Goal: Task Accomplishment & Management: Use online tool/utility

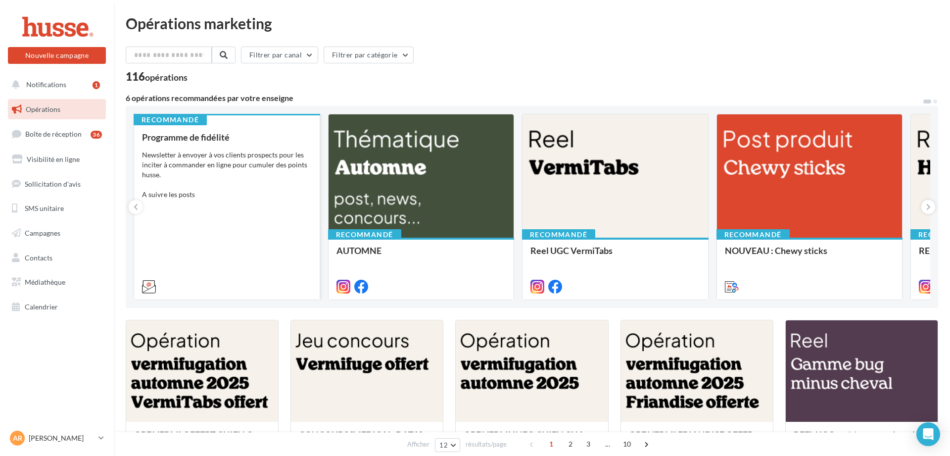
click at [213, 194] on div "Newsletter à envoyer à vos clients prospects pour les inciter à commander en li…" at bounding box center [227, 174] width 170 height 49
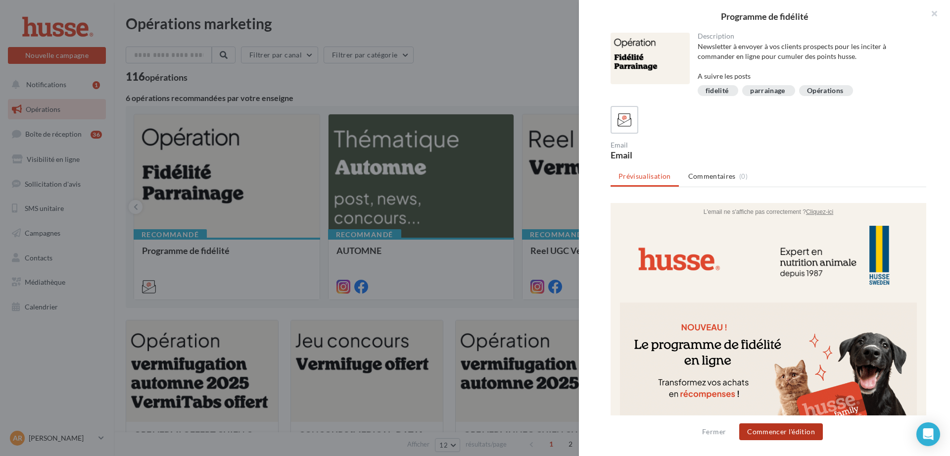
click at [769, 429] on button "Commencer l'édition" at bounding box center [781, 431] width 84 height 17
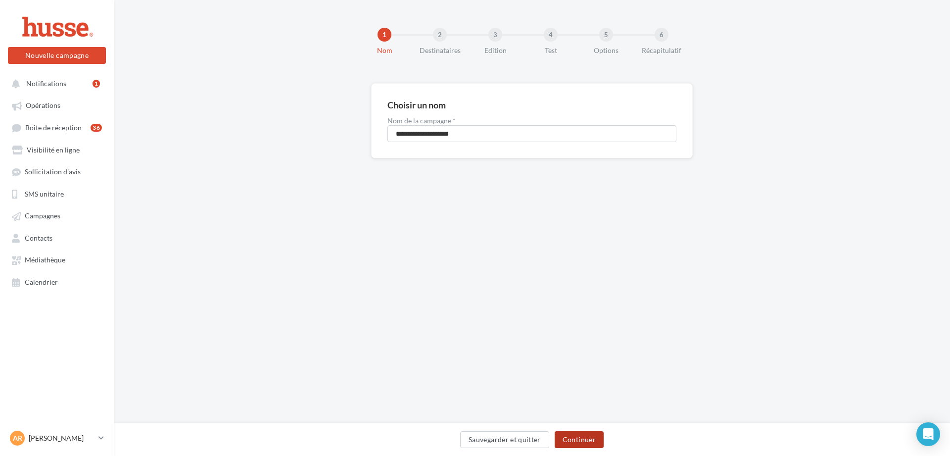
click at [565, 436] on button "Continuer" at bounding box center [578, 439] width 49 height 17
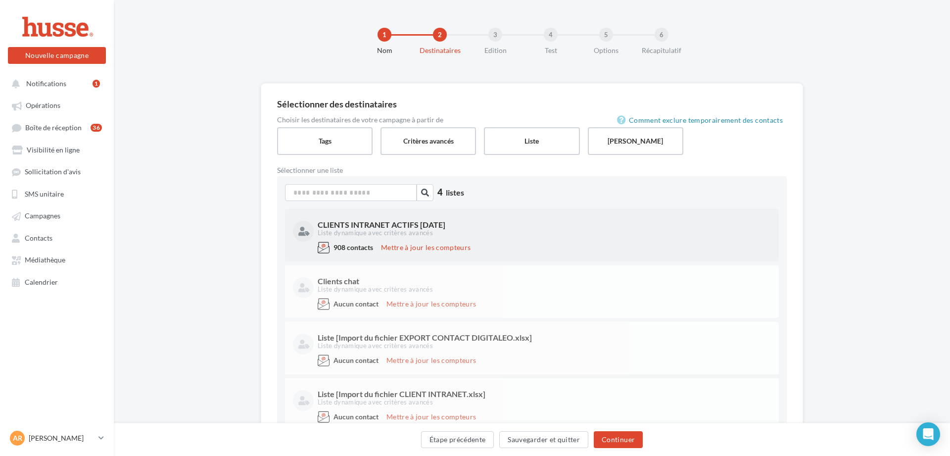
scroll to position [57, 0]
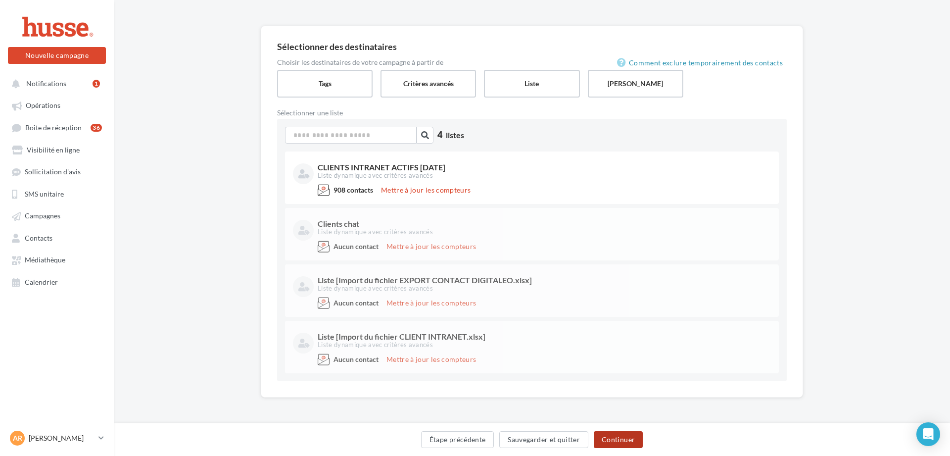
click at [612, 440] on button "Continuer" at bounding box center [617, 439] width 49 height 17
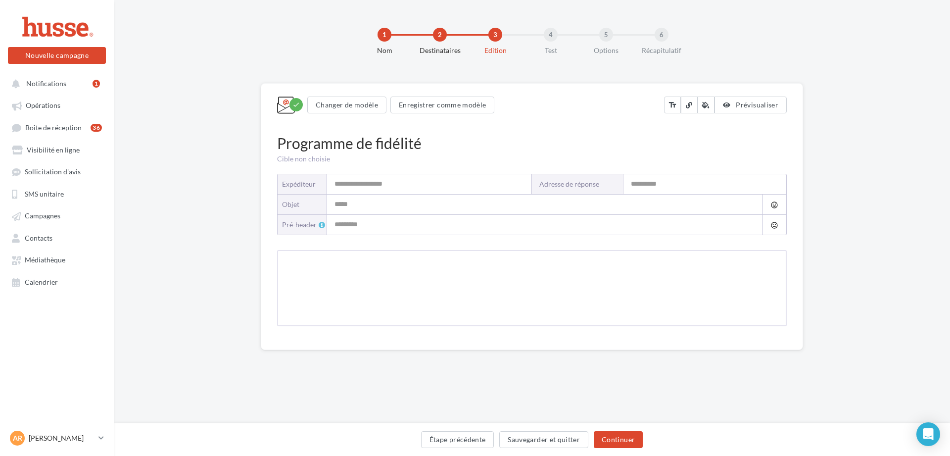
type input "**********"
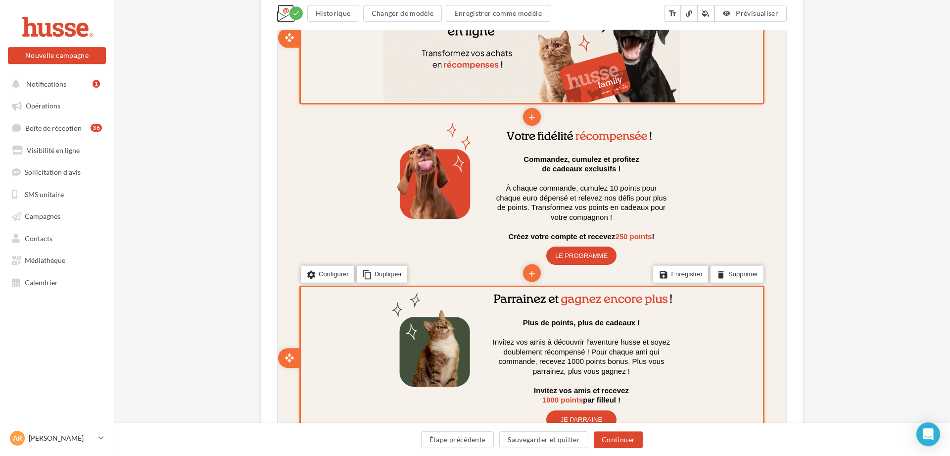
scroll to position [382, 0]
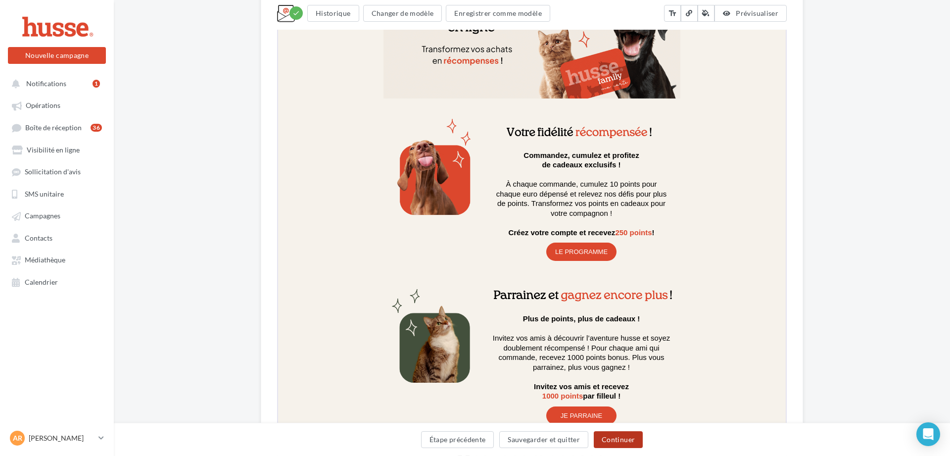
click at [628, 441] on button "Continuer" at bounding box center [617, 439] width 49 height 17
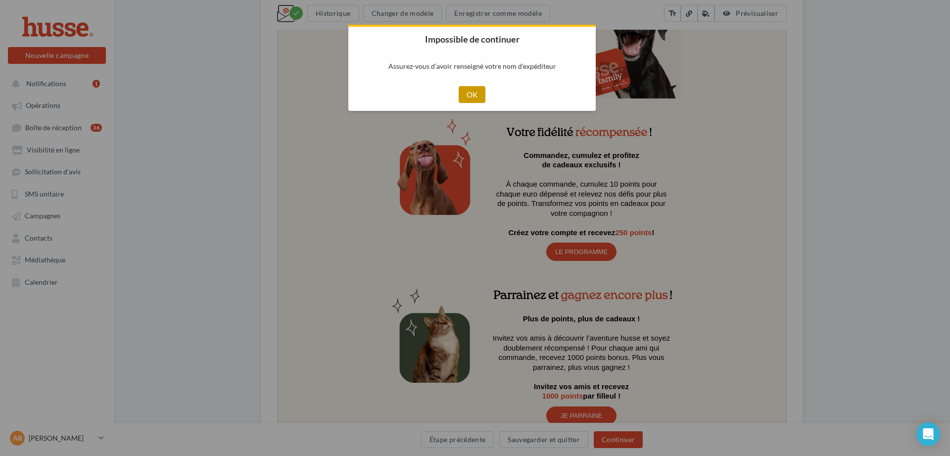
click at [471, 99] on button "OK" at bounding box center [471, 94] width 27 height 17
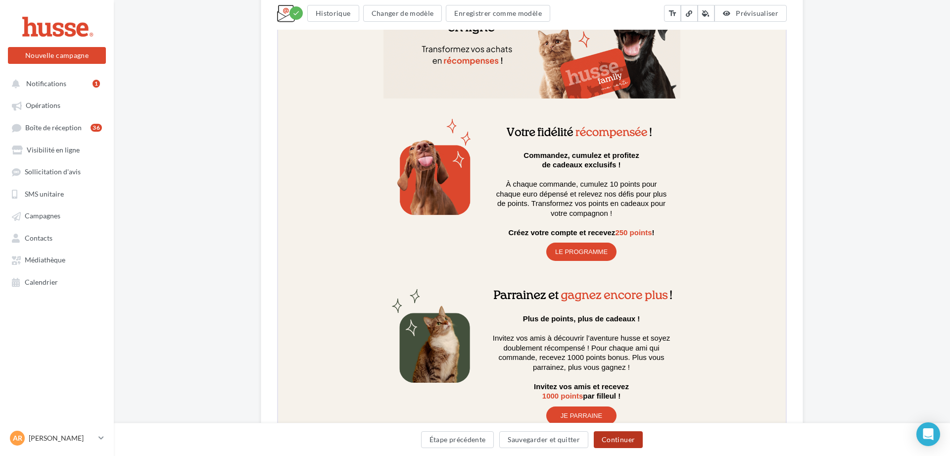
scroll to position [0, 0]
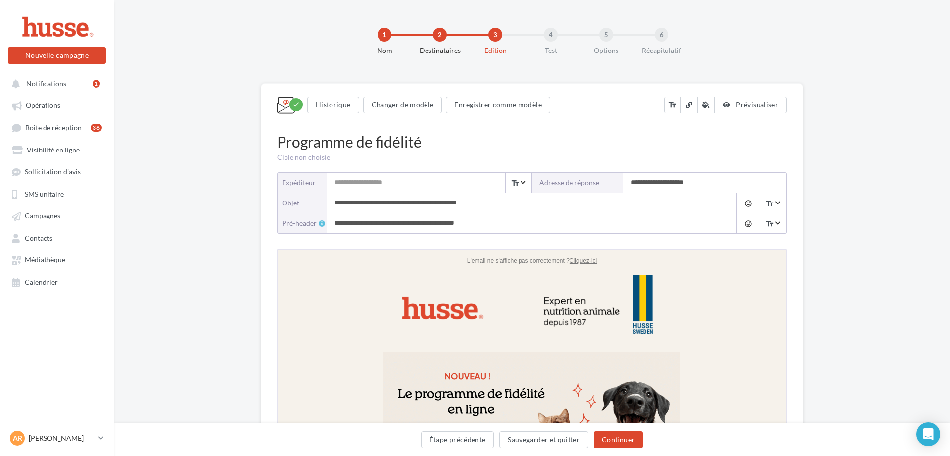
click at [391, 176] on input "Expéditeur" at bounding box center [429, 183] width 204 height 20
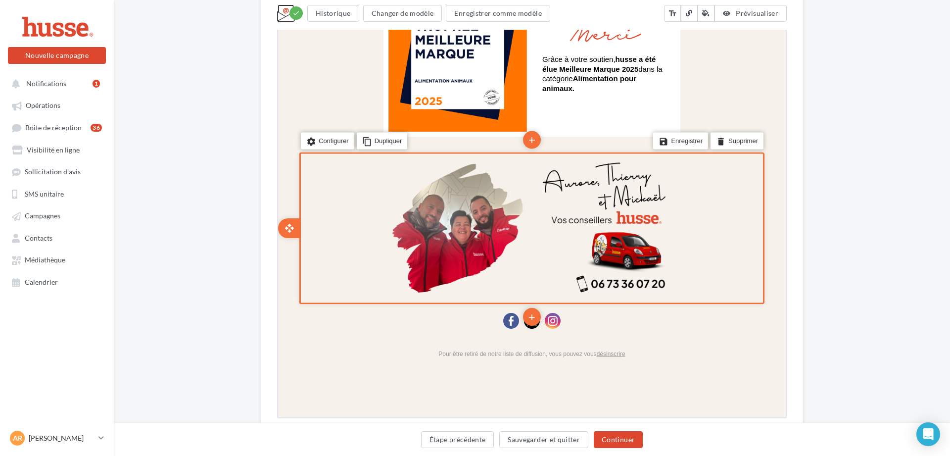
scroll to position [1089, 0]
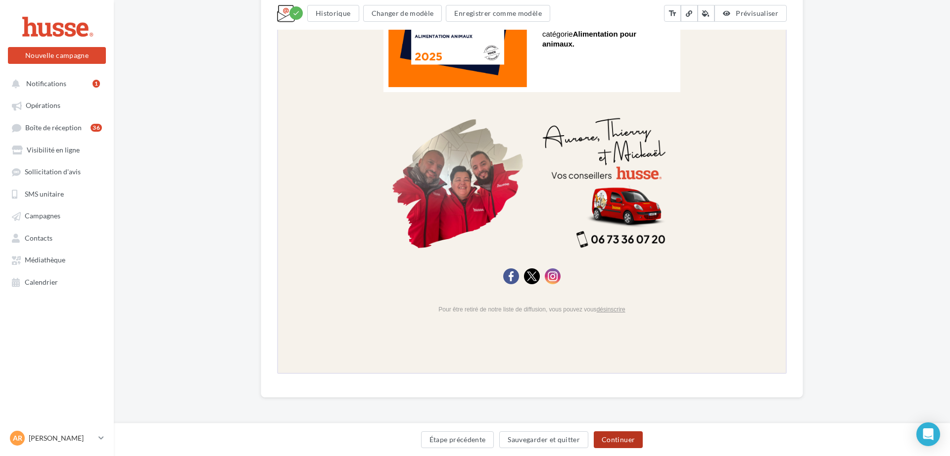
click at [622, 435] on button "Continuer" at bounding box center [617, 439] width 49 height 17
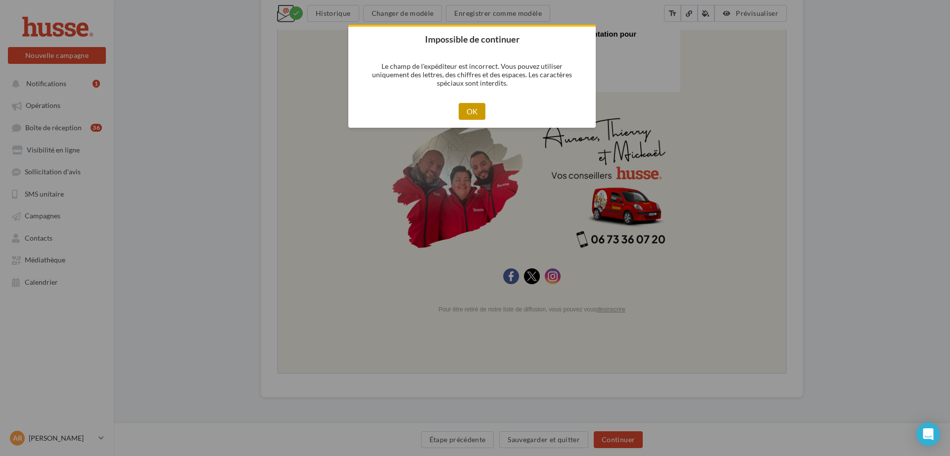
click at [479, 110] on button "OK" at bounding box center [471, 111] width 27 height 17
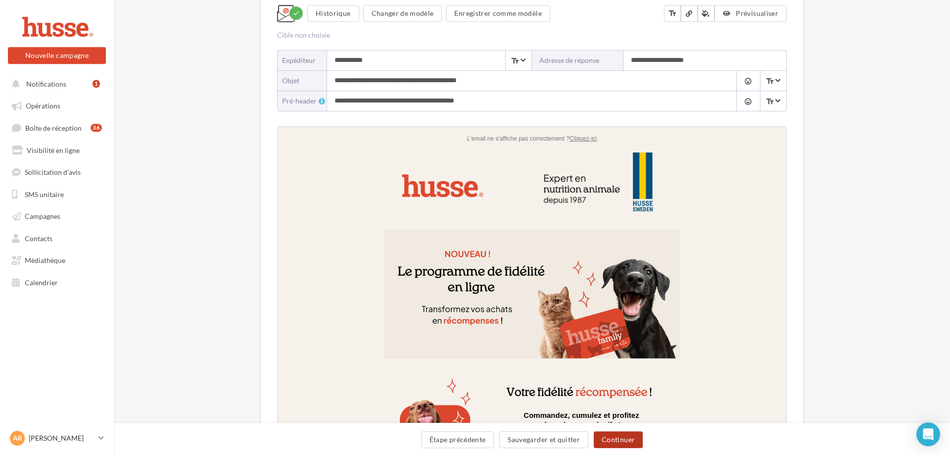
scroll to position [0, 0]
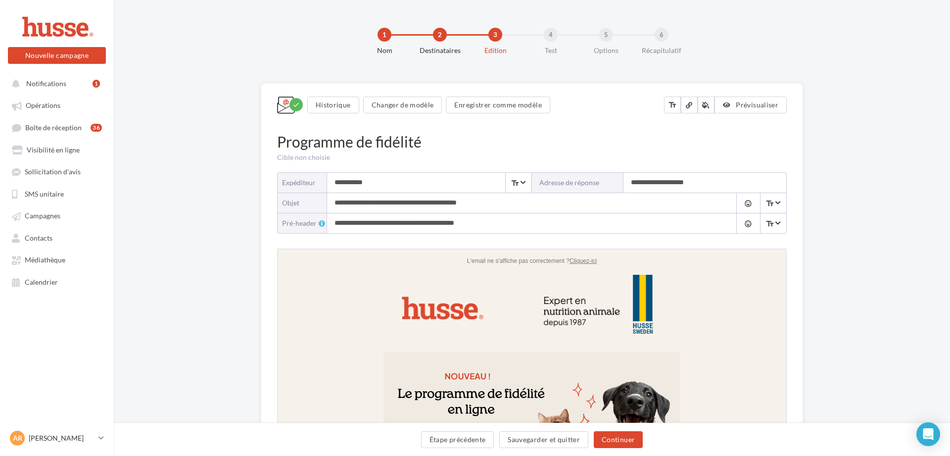
click at [402, 187] on input "**********" at bounding box center [429, 183] width 204 height 20
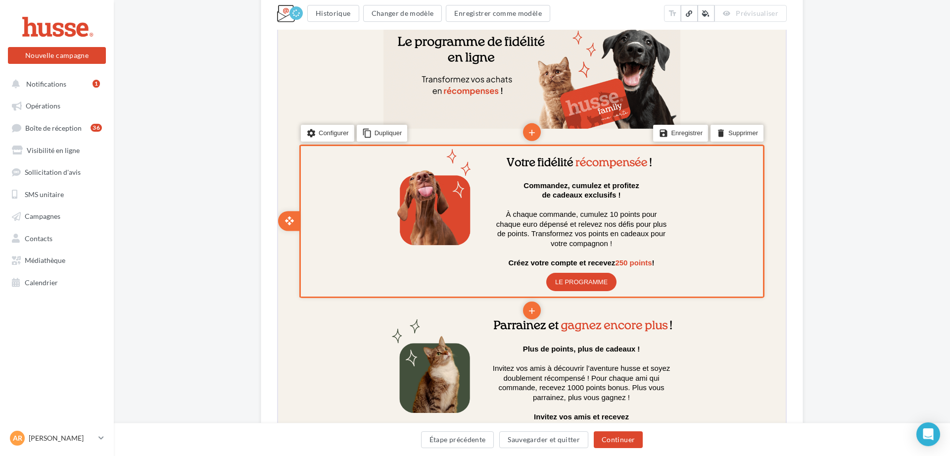
scroll to position [385, 0]
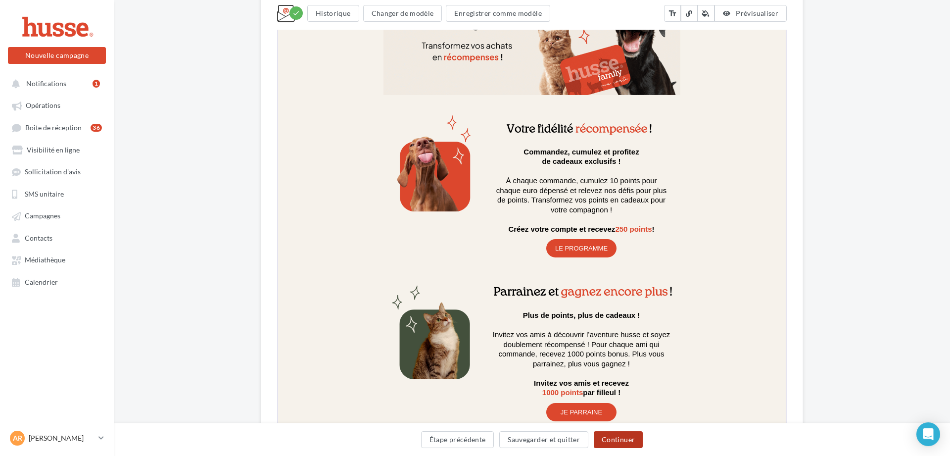
type input "**********"
click at [611, 433] on button "Continuer" at bounding box center [617, 439] width 49 height 17
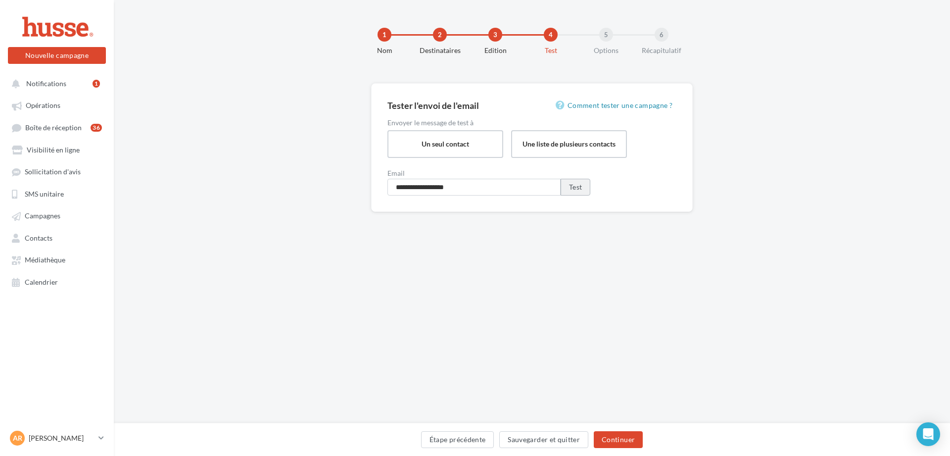
click at [580, 185] on button "Test" at bounding box center [575, 187] width 30 height 17
click at [439, 438] on button "Étape précédente" at bounding box center [457, 439] width 73 height 17
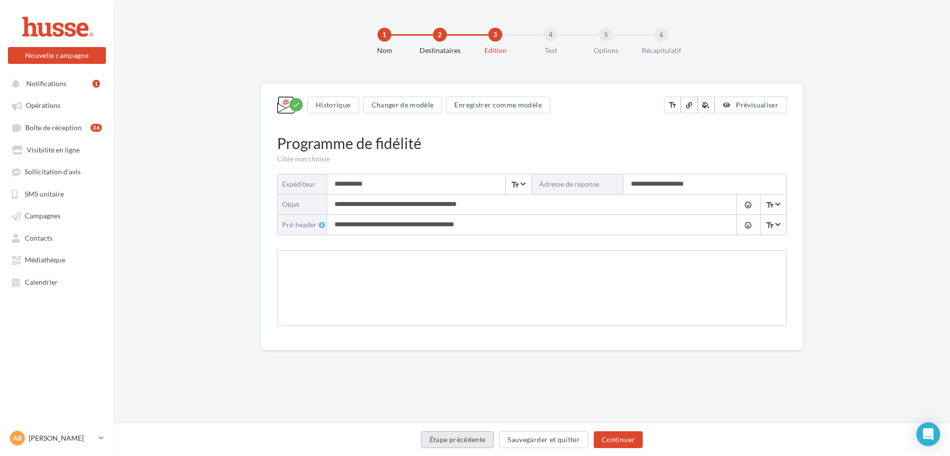
click at [439, 438] on button "Étape précédente" at bounding box center [457, 439] width 73 height 17
